Goal: Task Accomplishment & Management: Manage account settings

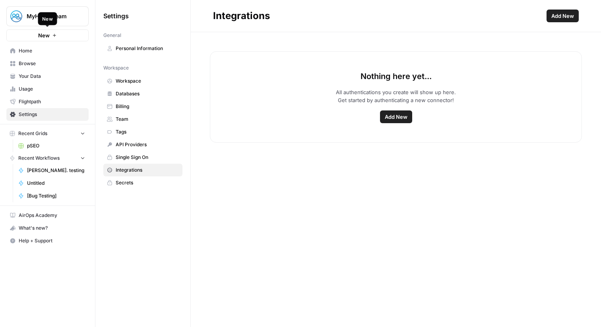
click at [43, 18] on div "New" at bounding box center [48, 18] width 10 height 7
click at [71, 17] on span "MyHealthTeam" at bounding box center [51, 16] width 48 height 8
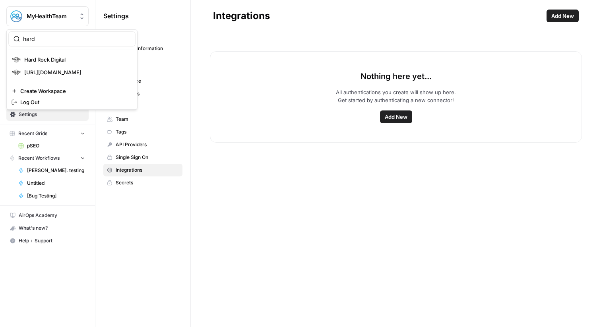
type input "hard"
click at [63, 62] on span "Hard Rock Digital" at bounding box center [76, 60] width 105 height 8
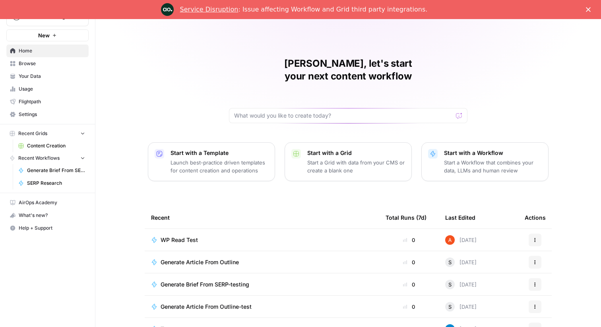
click at [49, 68] on link "Browse" at bounding box center [47, 63] width 82 height 13
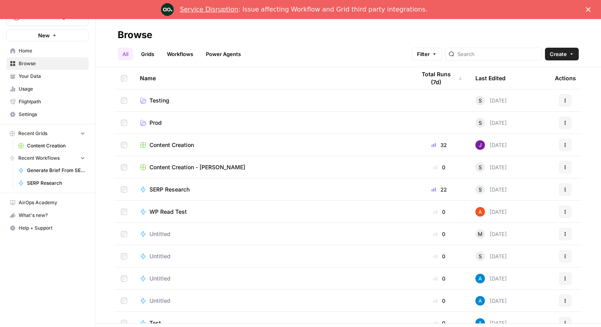
click at [156, 57] on link "Grids" at bounding box center [147, 54] width 23 height 13
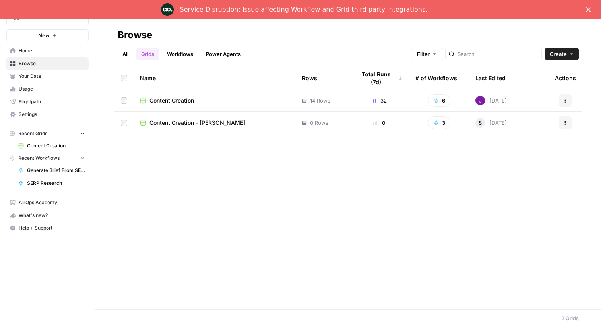
click at [166, 101] on span "Content Creation" at bounding box center [171, 101] width 44 height 8
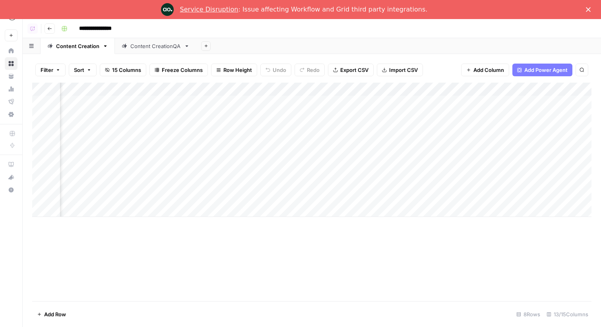
scroll to position [0, 144]
click at [284, 115] on div "Add Column" at bounding box center [311, 150] width 559 height 134
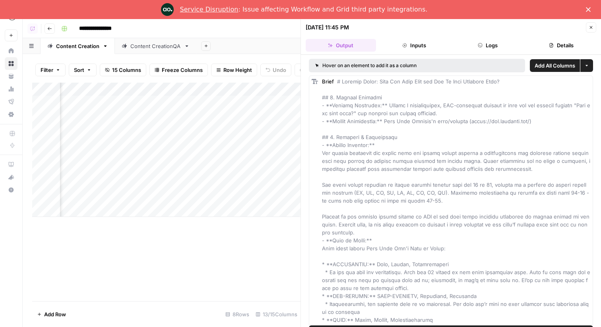
click at [465, 44] on button "Logs" at bounding box center [487, 45] width 70 height 13
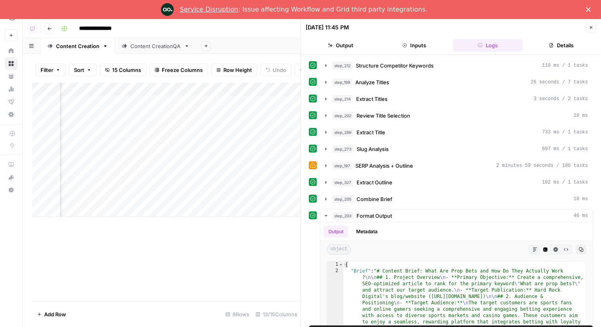
click at [241, 87] on div "Add Column" at bounding box center [166, 150] width 268 height 134
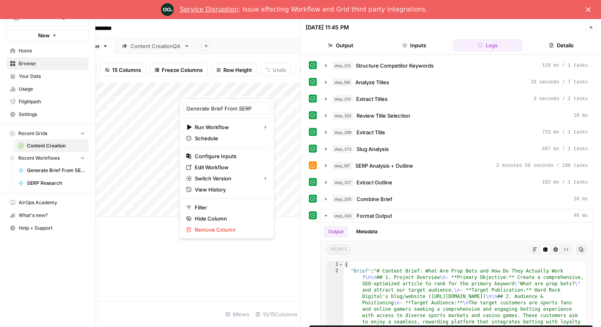
click at [12, 114] on icon at bounding box center [13, 114] width 6 height 5
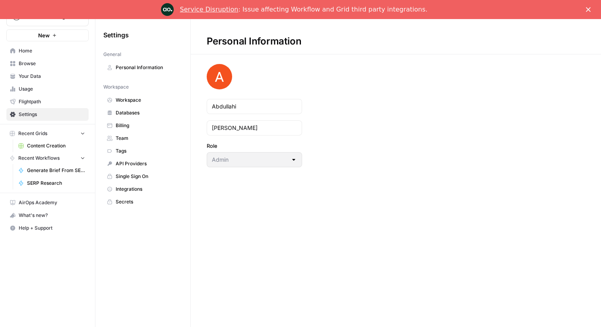
click at [136, 185] on link "Integrations" at bounding box center [142, 189] width 79 height 13
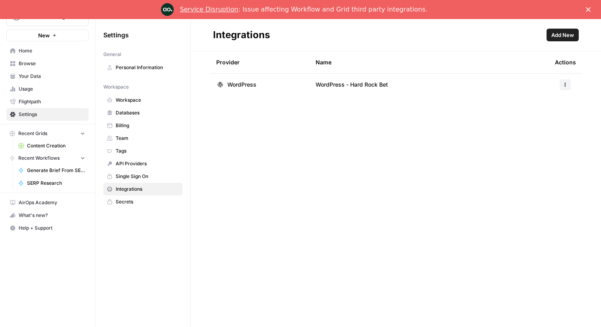
click at [145, 168] on link "API Providers" at bounding box center [142, 163] width 79 height 13
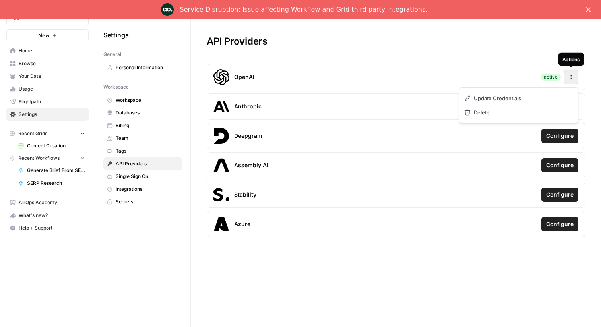
click at [566, 76] on button "Actions" at bounding box center [571, 77] width 14 height 14
click at [390, 65] on div "OpenAI active Actions" at bounding box center [396, 77] width 378 height 26
click at [570, 77] on icon "button" at bounding box center [570, 77] width 1 height 1
click at [474, 62] on div "API Providers OpenAI active Actions Anthropic Configure Deepgram Configure Asse…" at bounding box center [396, 129] width 410 height 221
click at [550, 110] on span "Configure" at bounding box center [559, 106] width 27 height 8
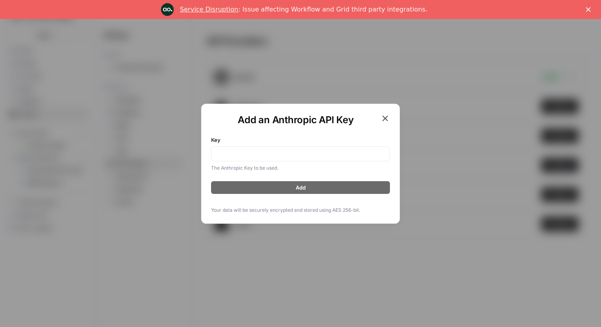
click at [383, 118] on icon "button" at bounding box center [385, 119] width 10 height 10
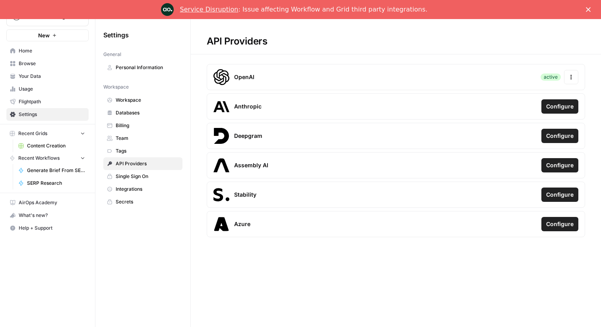
click at [70, 112] on span "Settings" at bounding box center [52, 114] width 66 height 7
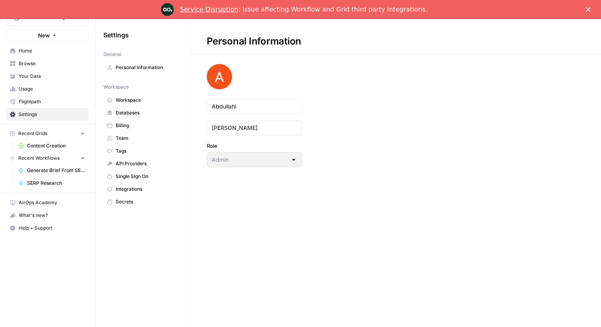
click at [584, 10] on div "Service Disruption : Issue affecting Workflow and Grid third party integrations." at bounding box center [300, 9] width 601 height 13
click at [587, 9] on polygon "Close" at bounding box center [588, 9] width 5 height 5
